Goal: Transaction & Acquisition: Purchase product/service

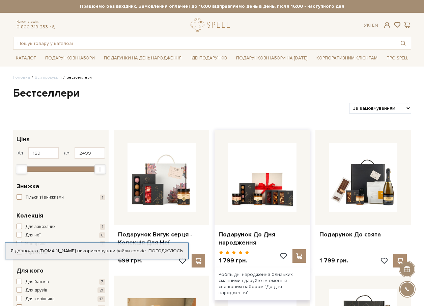
scroll to position [68, 0]
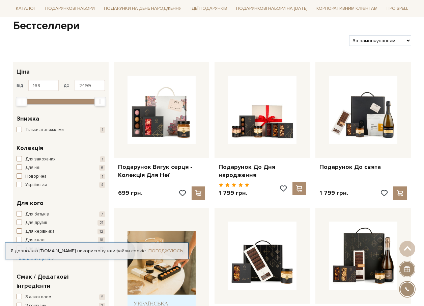
click at [161, 251] on link "Погоджуюсь" at bounding box center [166, 251] width 34 height 6
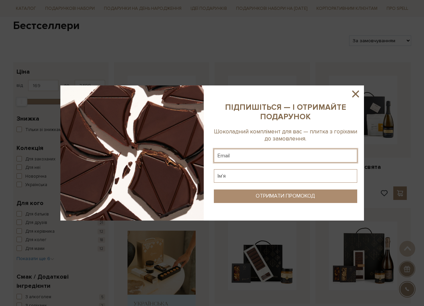
click at [224, 158] on input "text" at bounding box center [285, 156] width 143 height 14
type input "[EMAIL_ADDRESS][DOMAIN_NAME]"
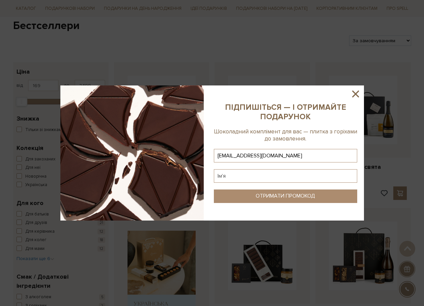
type input "[EMAIL_ADDRESS][DOMAIN_NAME]"
click at [227, 178] on input "text" at bounding box center [285, 176] width 143 height 14
drag, startPoint x: 220, startPoint y: 175, endPoint x: 231, endPoint y: 175, distance: 10.5
click at [221, 175] on input "[PERSON_NAME]" at bounding box center [285, 176] width 143 height 14
type input "[PERSON_NAME]"
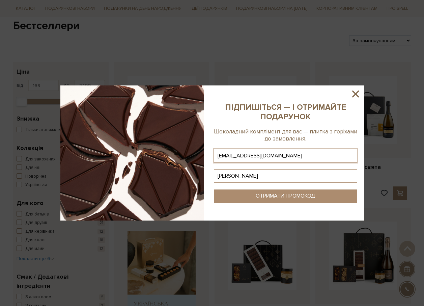
click at [306, 199] on div "ОТРИМАТИ ПРОМОКОД" at bounding box center [285, 196] width 59 height 6
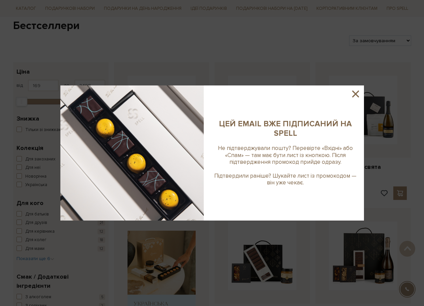
click at [356, 93] on icon at bounding box center [355, 93] width 7 height 7
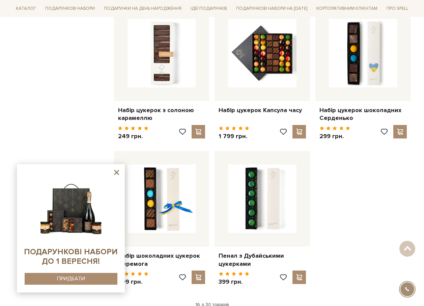
scroll to position [844, 0]
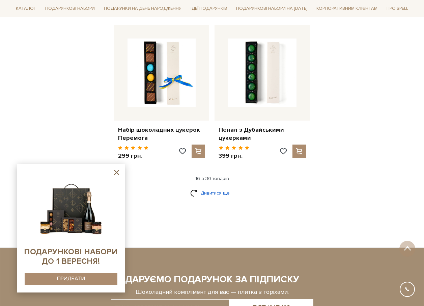
click at [208, 187] on link "Дивитися ще" at bounding box center [212, 193] width 44 height 12
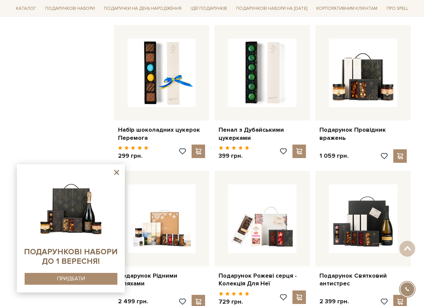
click at [102, 127] on div "Фільтр 169 - 2,5 тис. грн. Ціна від 169 до 2499 169 752 1,3 тис. 1,9 тис. 2,5 т…" at bounding box center [60, 87] width 101 height 1603
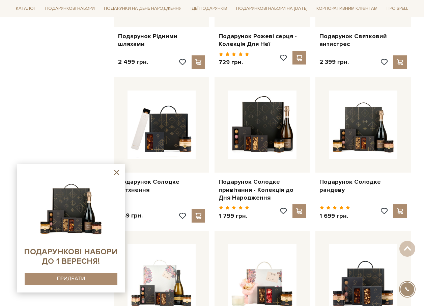
scroll to position [1080, 0]
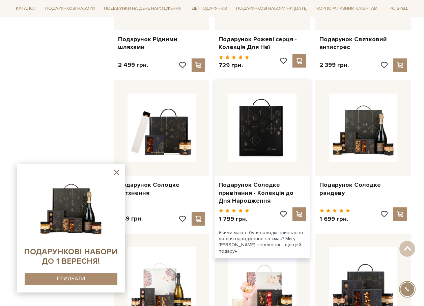
click at [250, 140] on img at bounding box center [262, 128] width 69 height 69
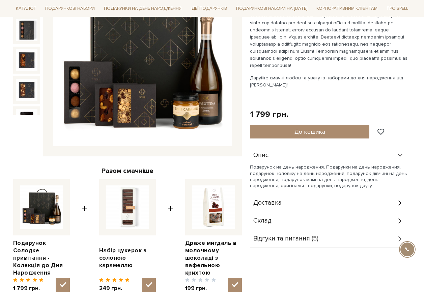
scroll to position [135, 0]
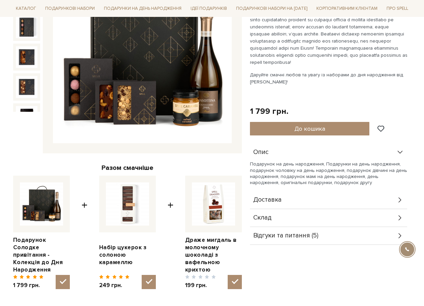
click at [282, 215] on div "Склад" at bounding box center [328, 218] width 157 height 18
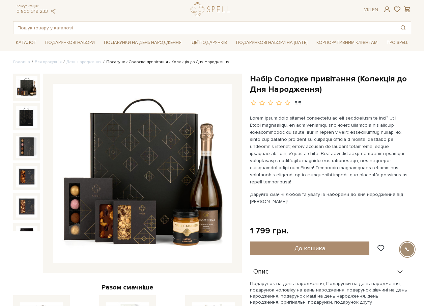
scroll to position [0, 0]
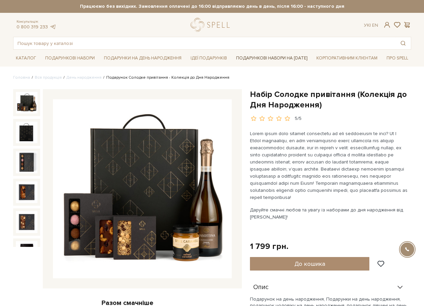
click at [267, 58] on link "Подарункові набори на [DATE]" at bounding box center [272, 57] width 77 height 11
